Goal: Entertainment & Leisure: Consume media (video, audio)

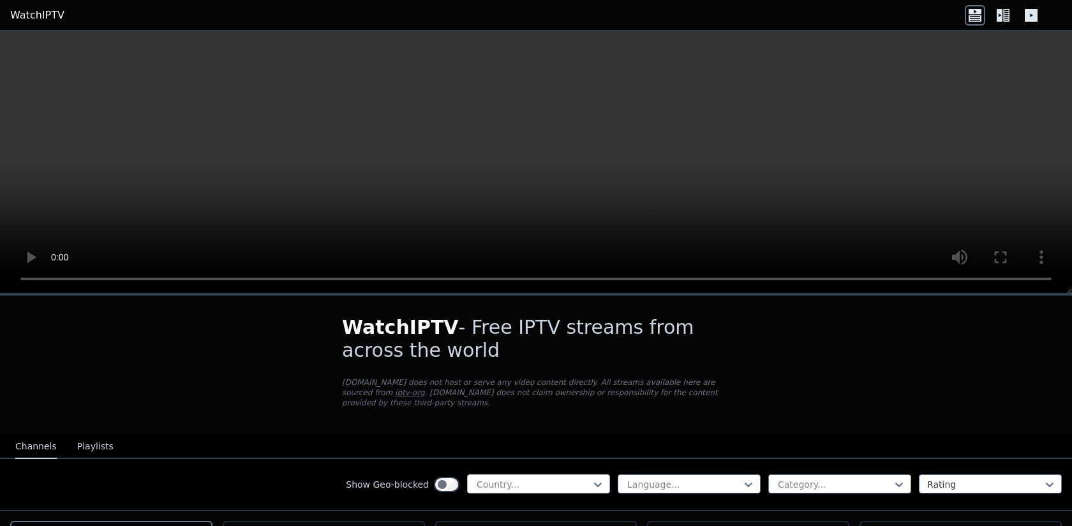
click at [514, 489] on div at bounding box center [534, 484] width 116 height 13
type input "***"
click at [508, 509] on div "[GEOGRAPHIC_DATA]" at bounding box center [538, 512] width 143 height 23
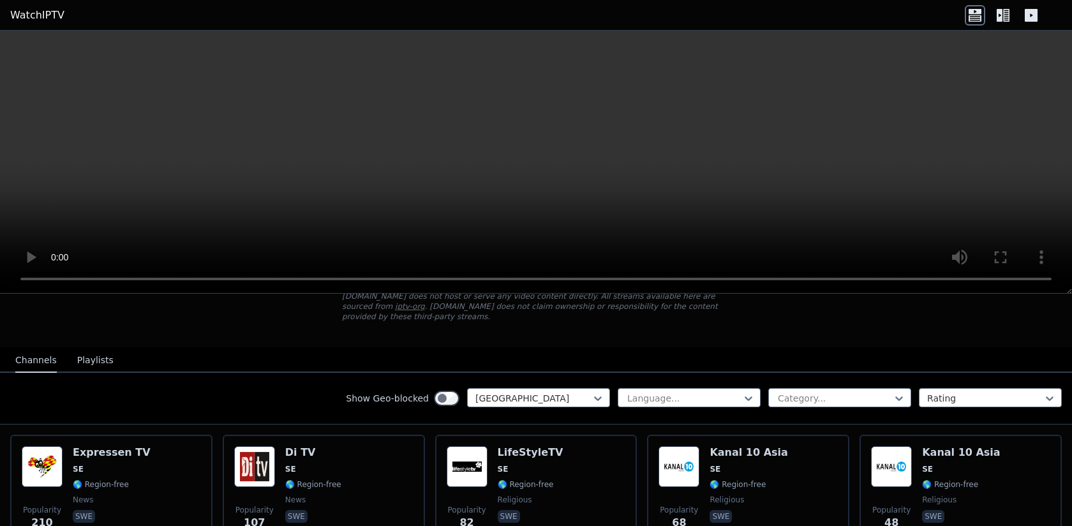
scroll to position [80, 0]
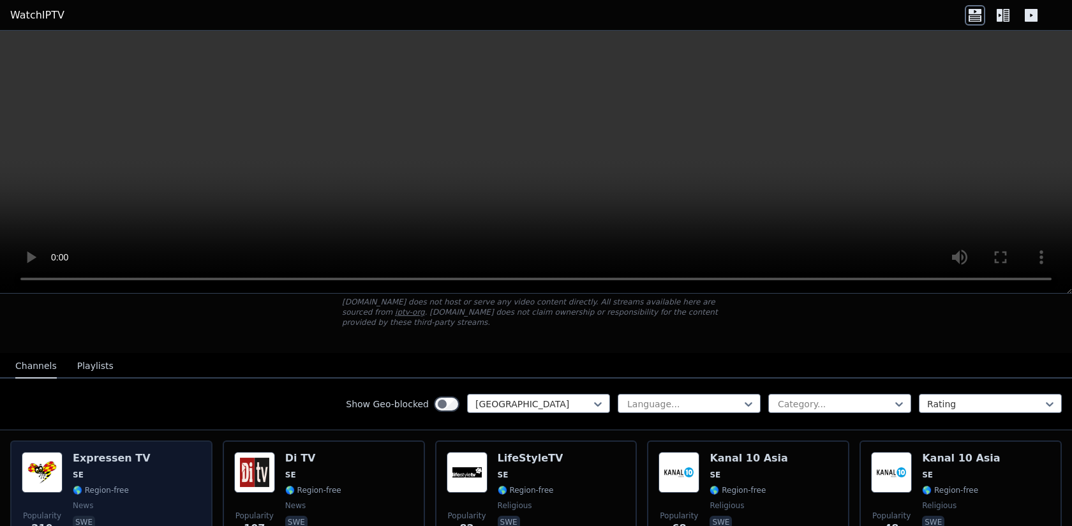
click at [177, 463] on div "Popularity 210 Expressen TV SE 🌎 Region-free news swe" at bounding box center [111, 498] width 179 height 92
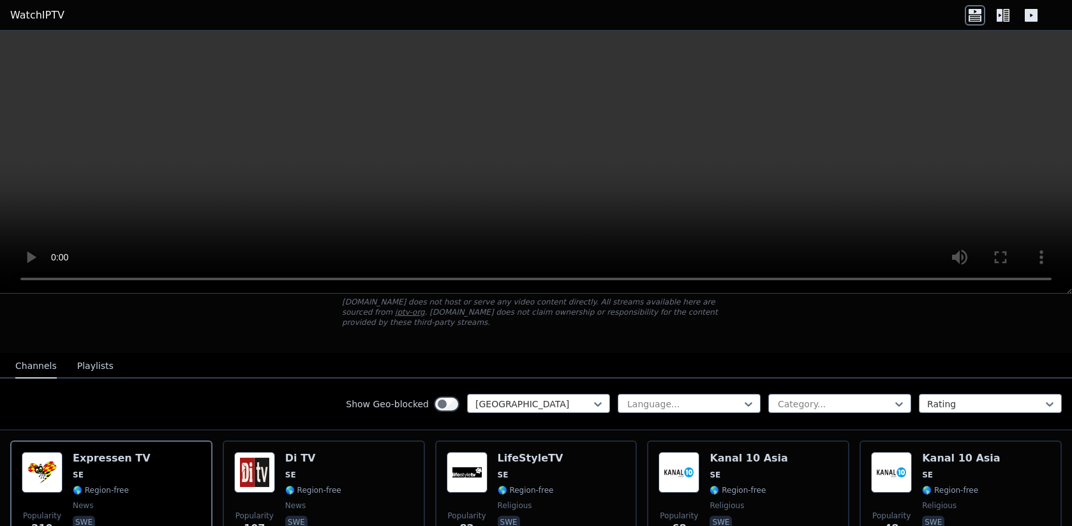
click at [483, 207] on video at bounding box center [536, 162] width 1072 height 263
click at [576, 192] on video at bounding box center [536, 162] width 1072 height 263
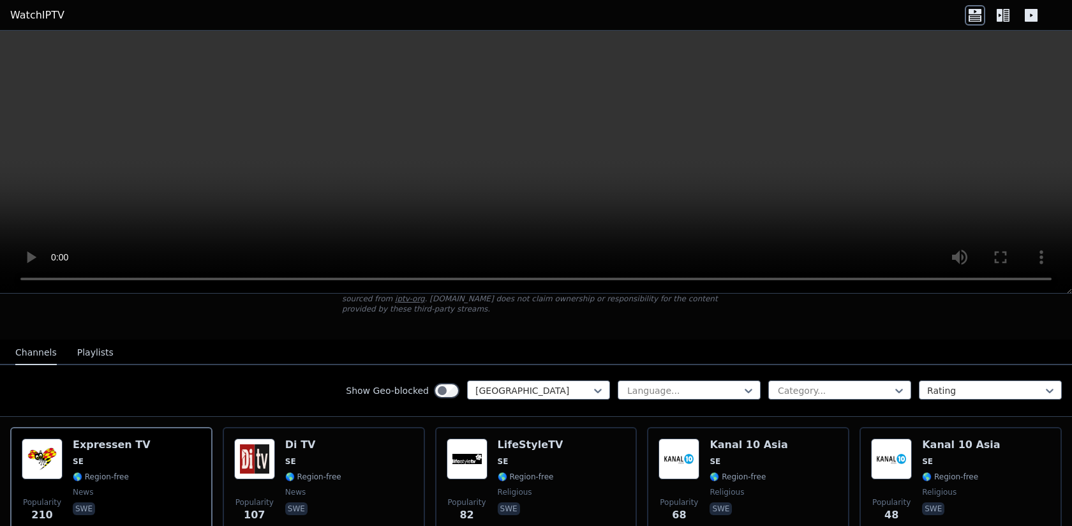
scroll to position [16, 0]
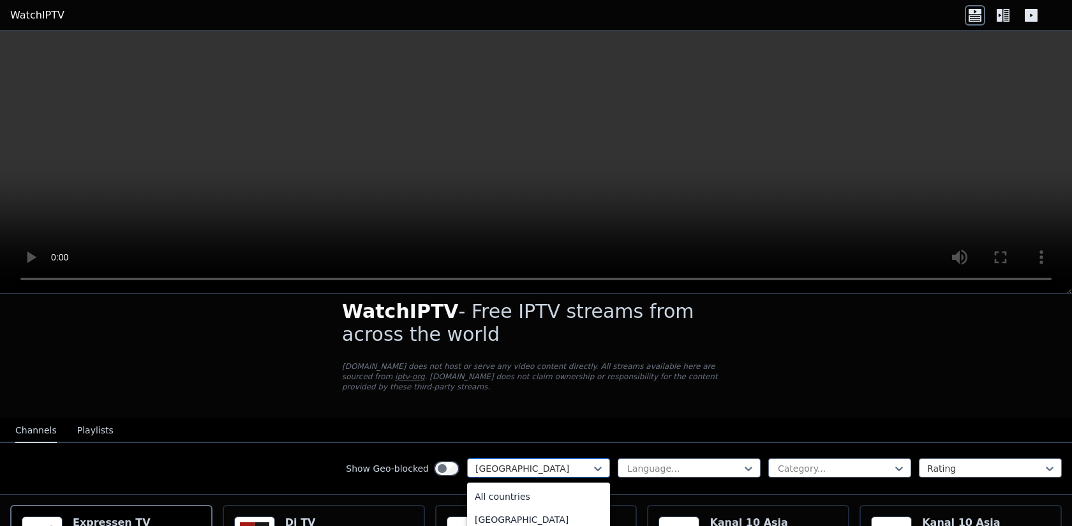
click at [553, 465] on div at bounding box center [534, 468] width 116 height 13
click at [507, 491] on div "[GEOGRAPHIC_DATA]" at bounding box center [538, 494] width 143 height 23
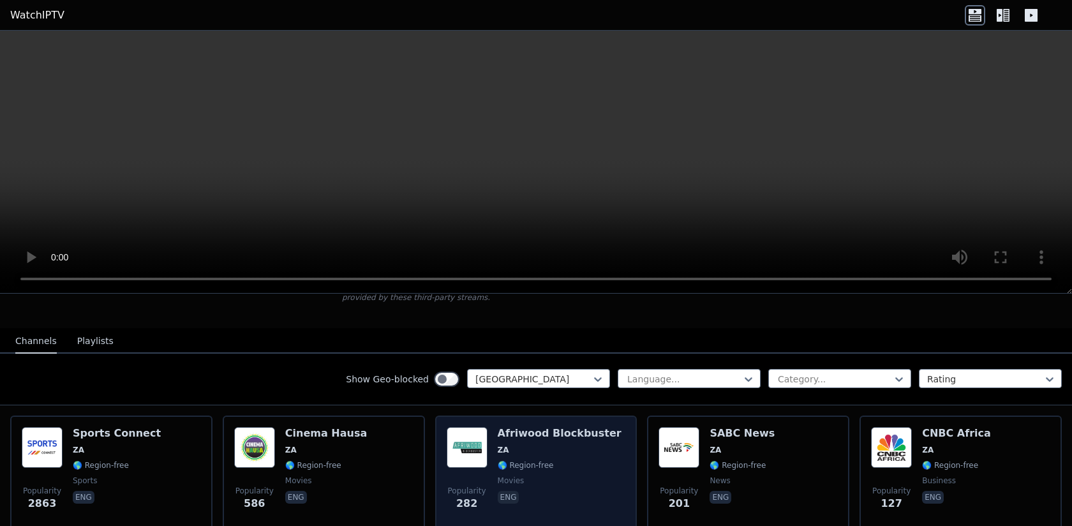
scroll to position [89, 0]
